Goal: Check status: Check status

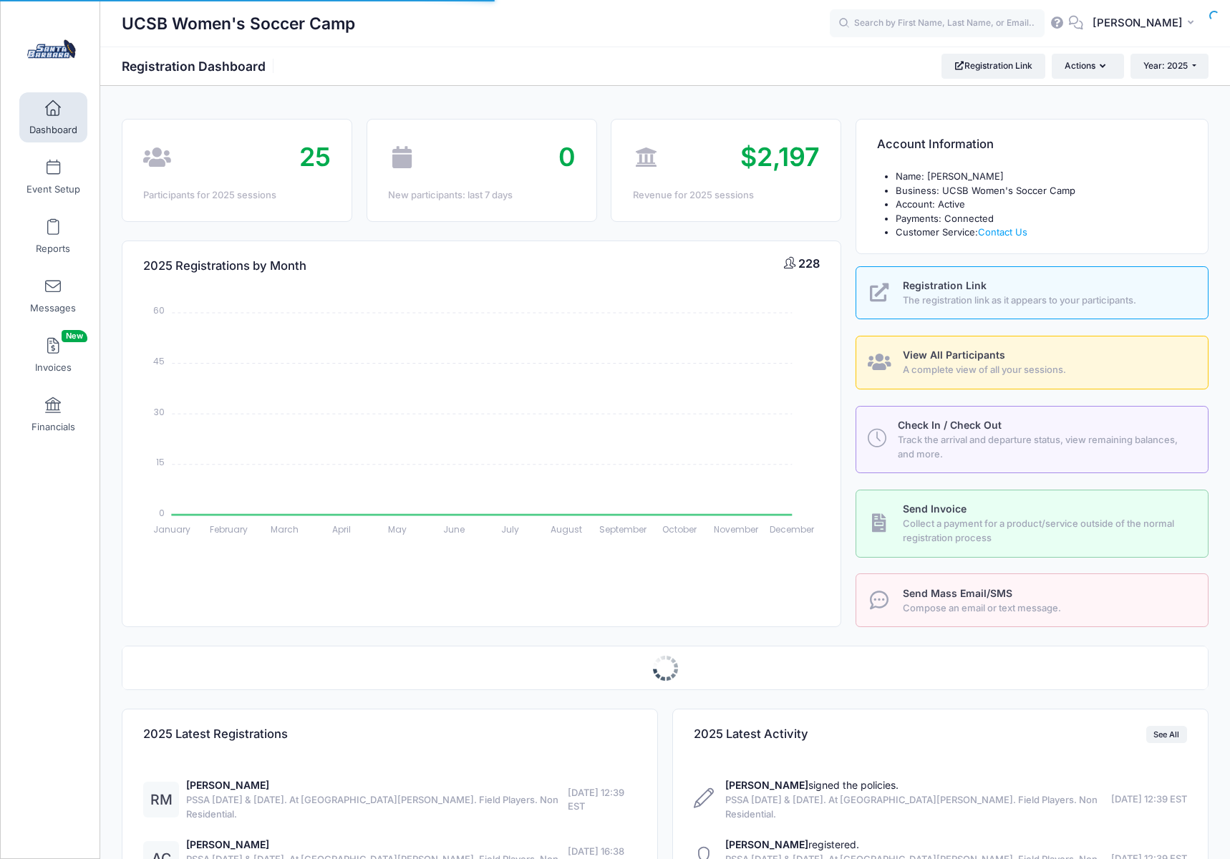
select select
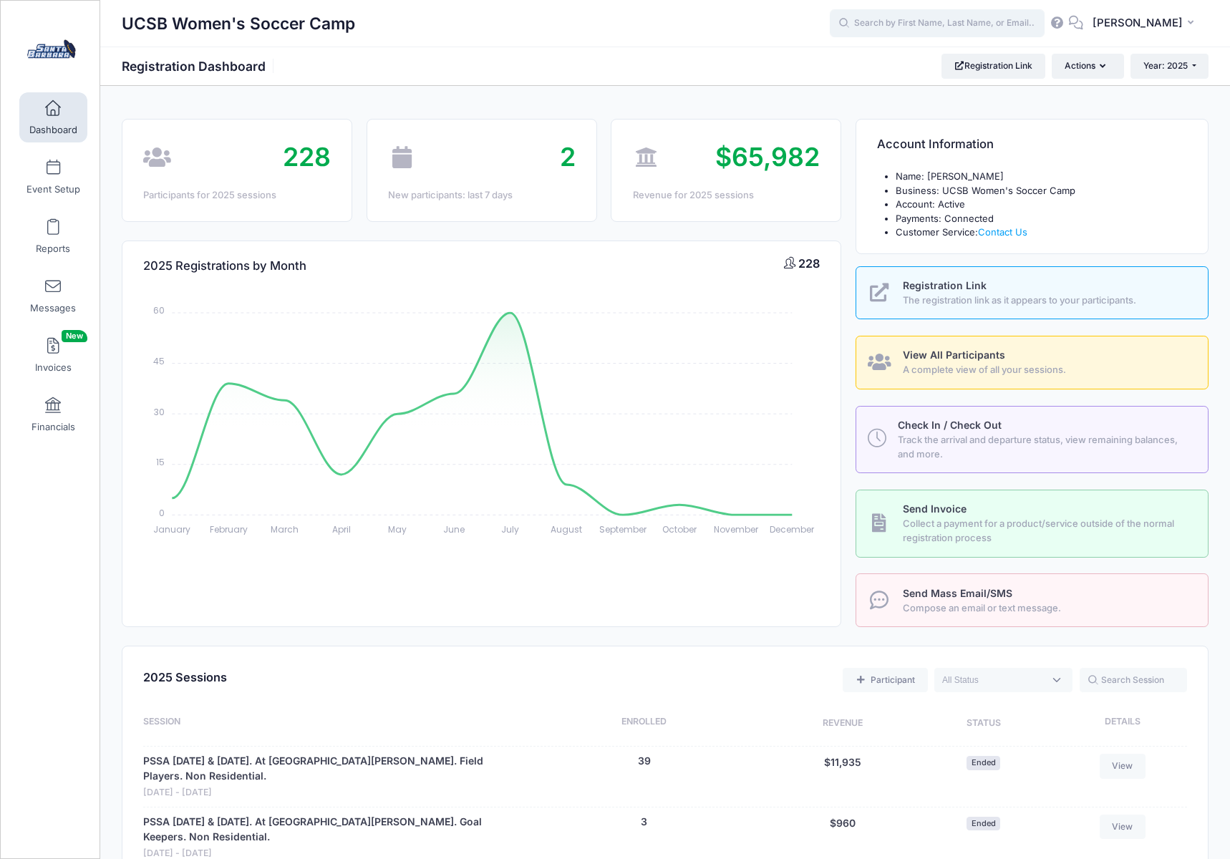
click at [904, 22] on input "text" at bounding box center [937, 23] width 215 height 29
click at [913, 25] on input "bilan" at bounding box center [937, 23] width 215 height 29
click at [899, 59] on p "Sophie Billan" at bounding box center [964, 61] width 236 height 15
type input "Sophie Billan (PSSA August 16 &amp; 17. At UC Santa Barbara. Field Players. Non…"
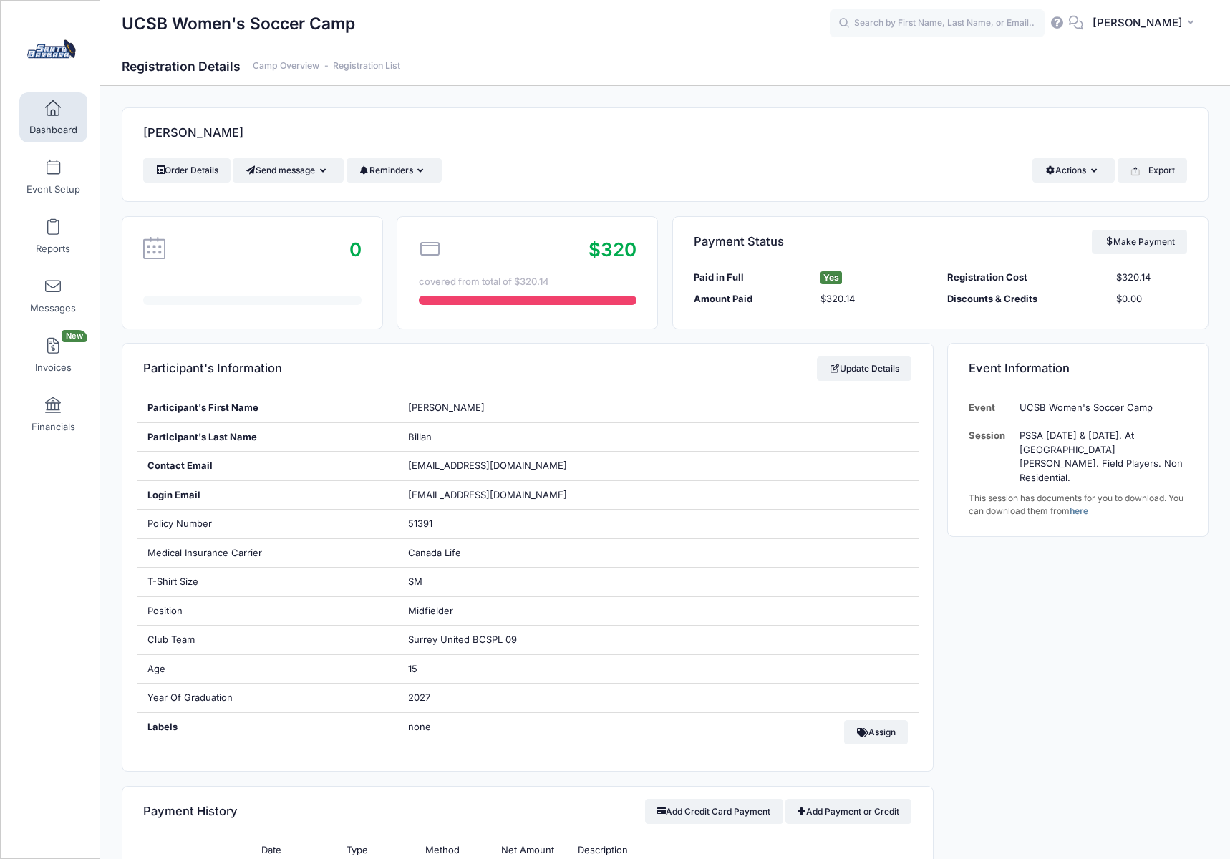
scroll to position [4, 0]
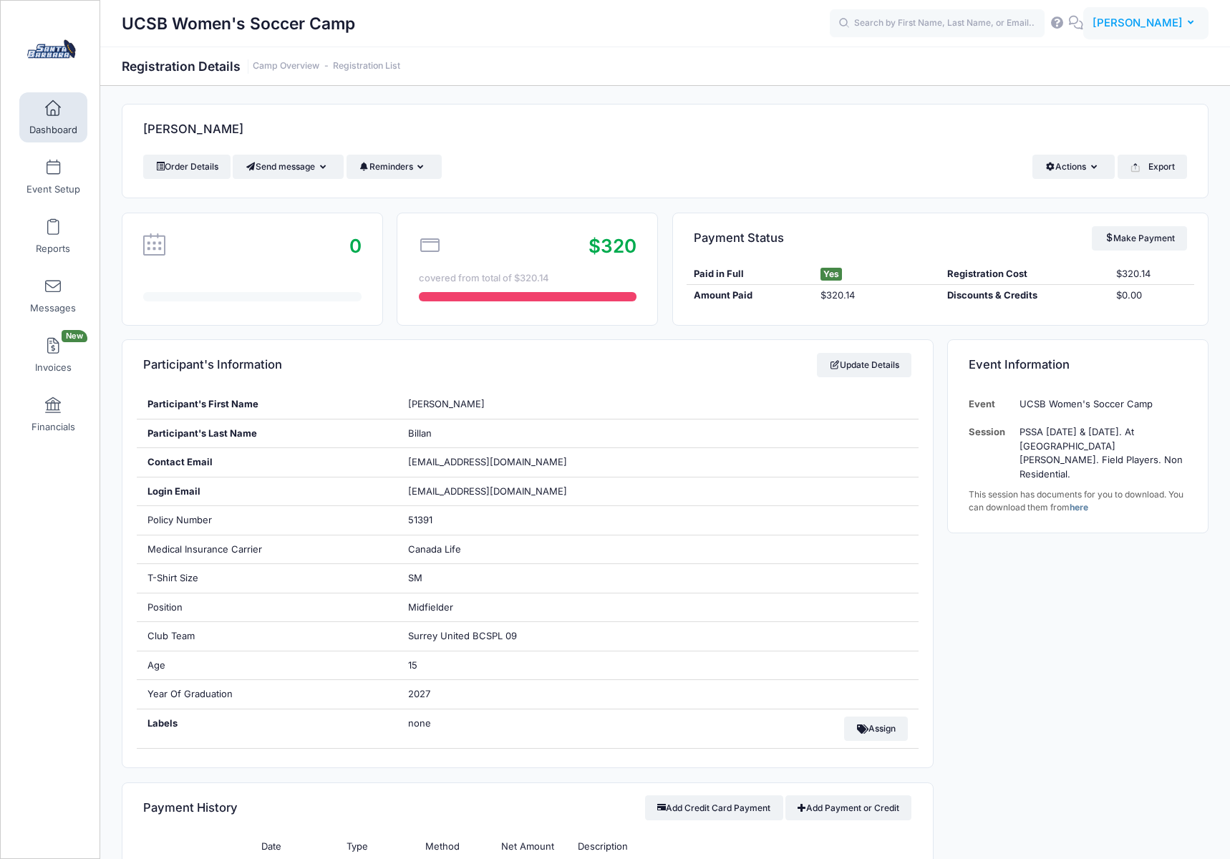
click at [1147, 30] on span "[PERSON_NAME]" at bounding box center [1138, 23] width 90 height 16
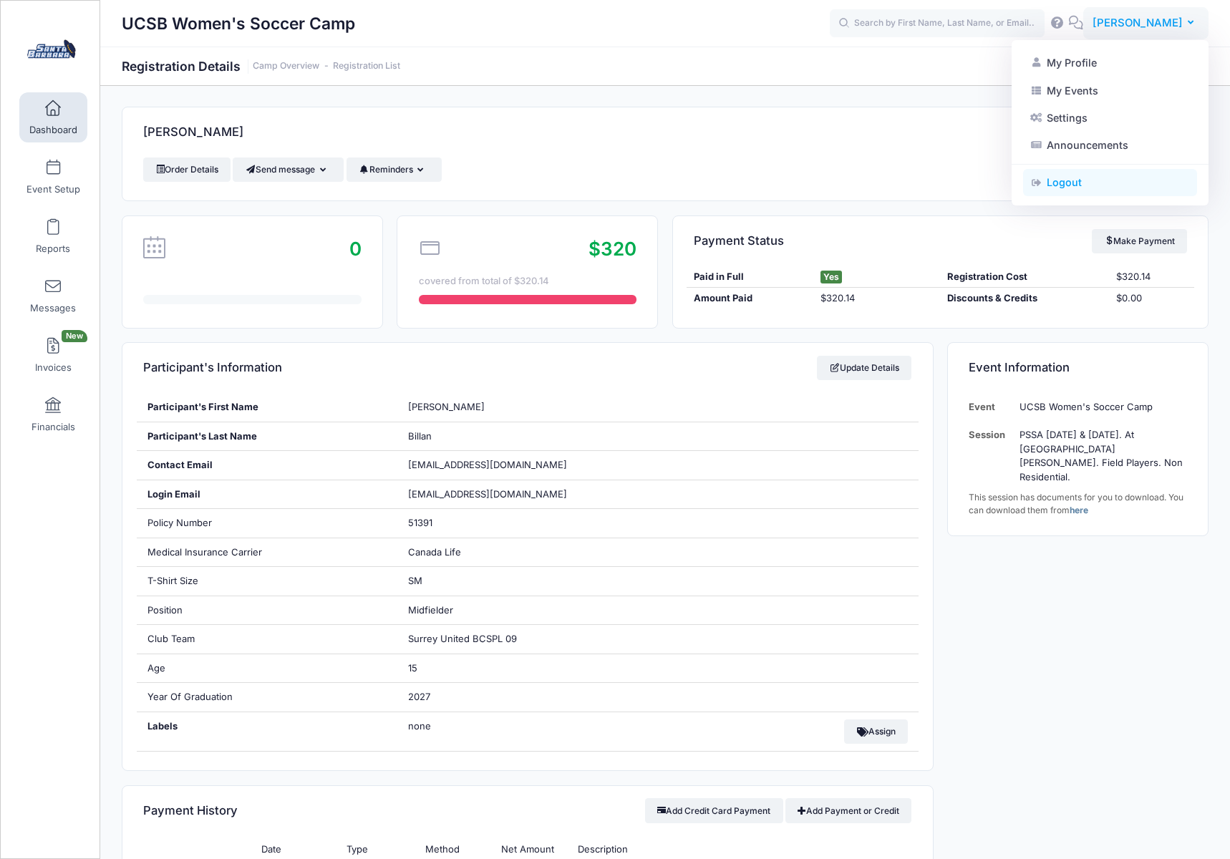
click at [1079, 181] on link "Logout" at bounding box center [1110, 182] width 174 height 27
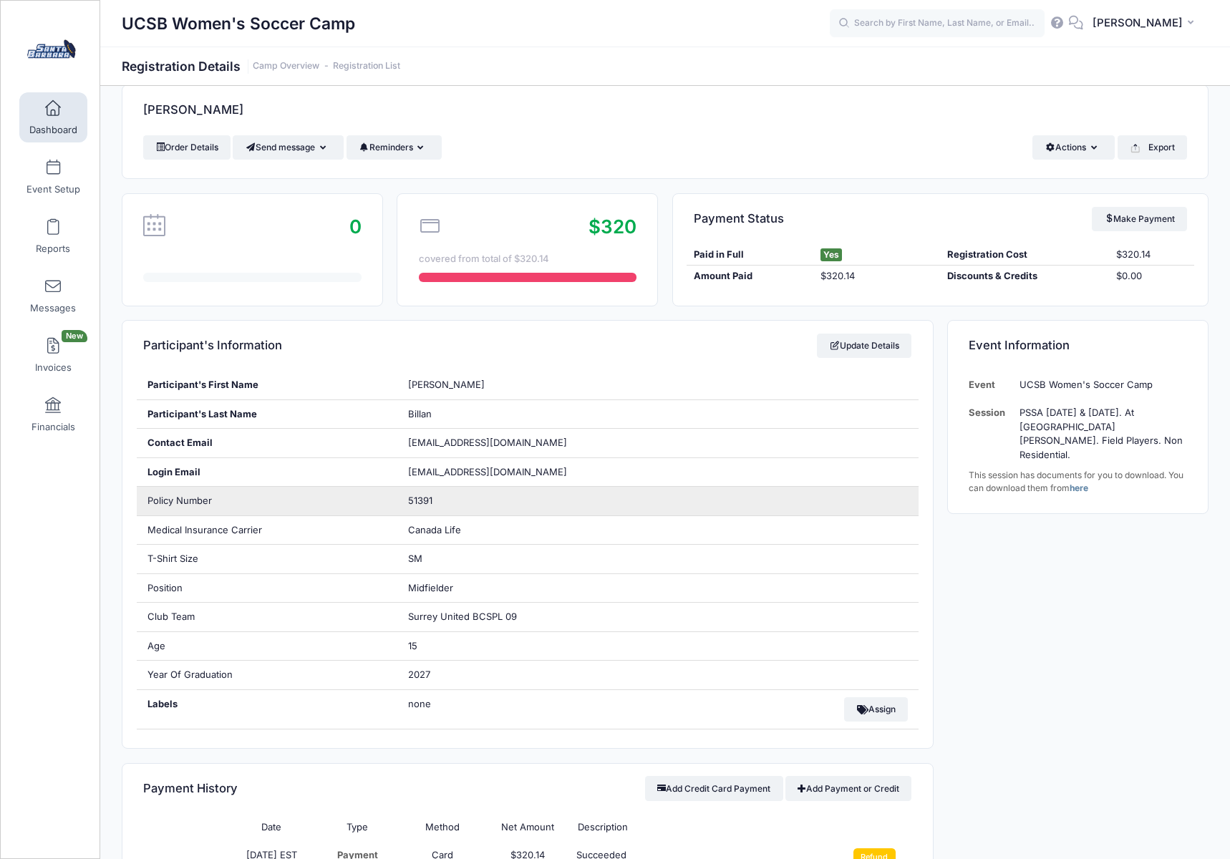
scroll to position [26, 0]
